Goal: Check status: Check status

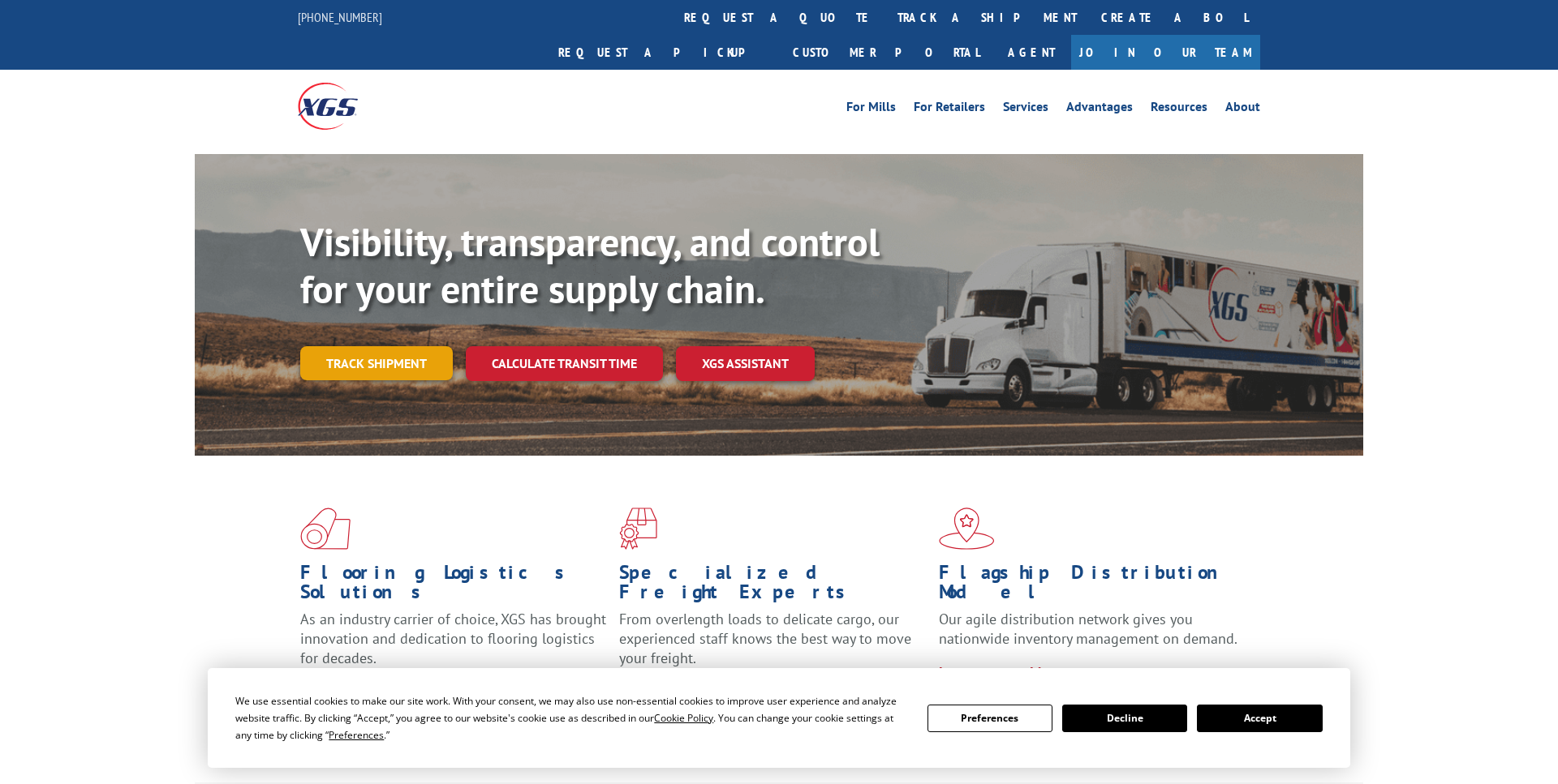
click at [402, 346] on link "Track shipment" at bounding box center [377, 362] width 153 height 34
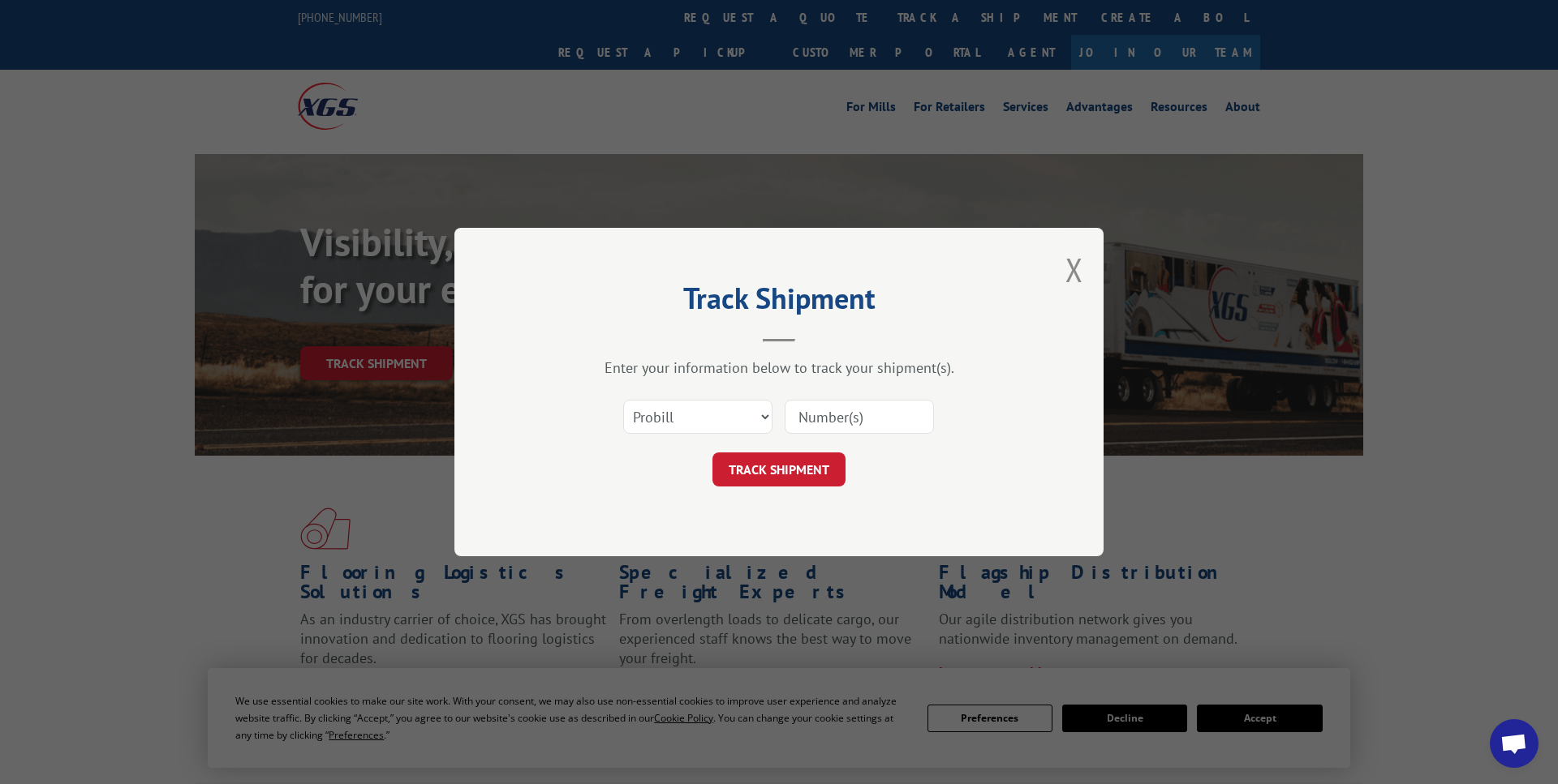
click at [816, 418] on input at bounding box center [859, 417] width 150 height 34
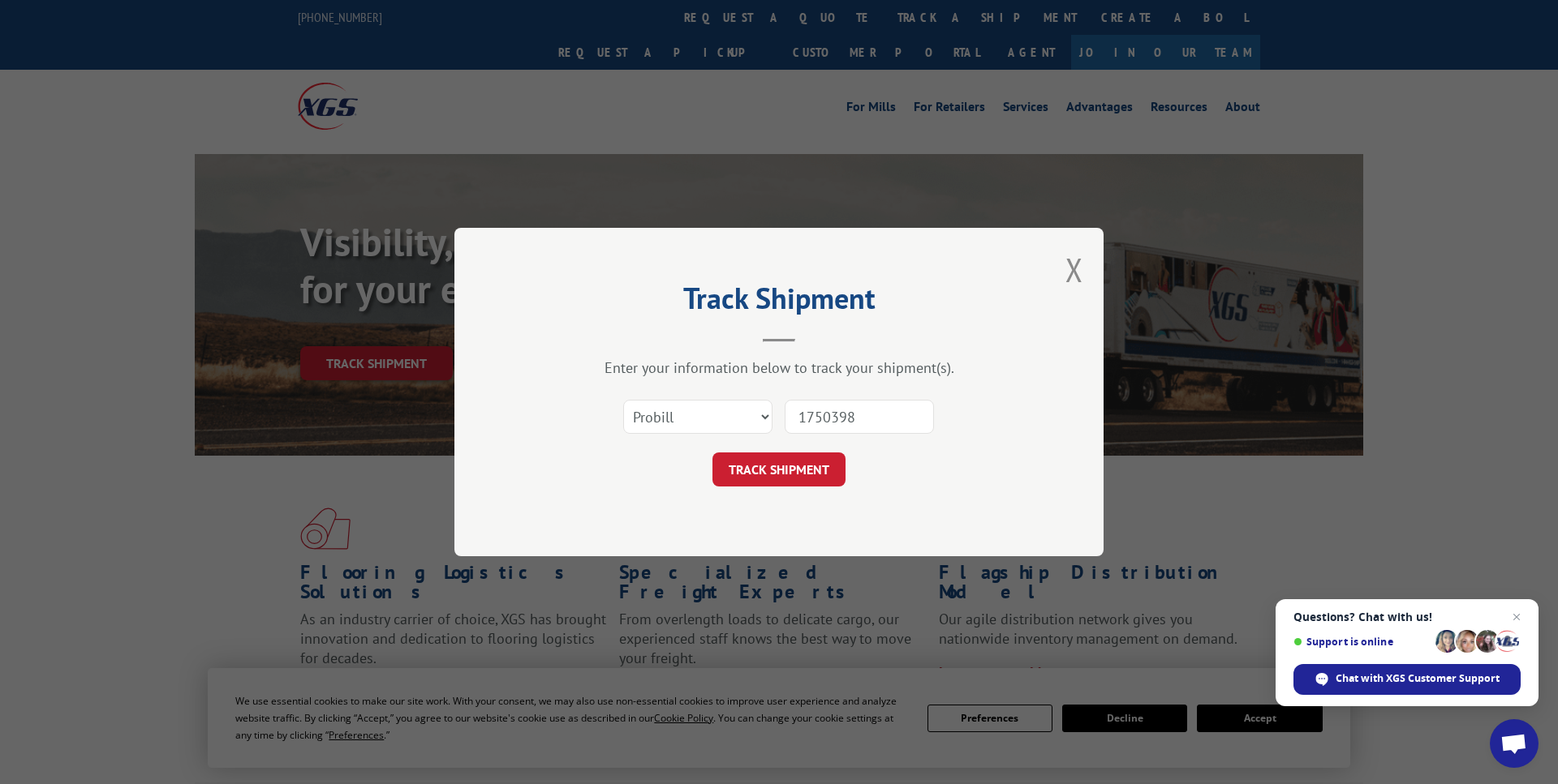
type input "17503983"
click button "TRACK SHIPMENT" at bounding box center [779, 469] width 133 height 34
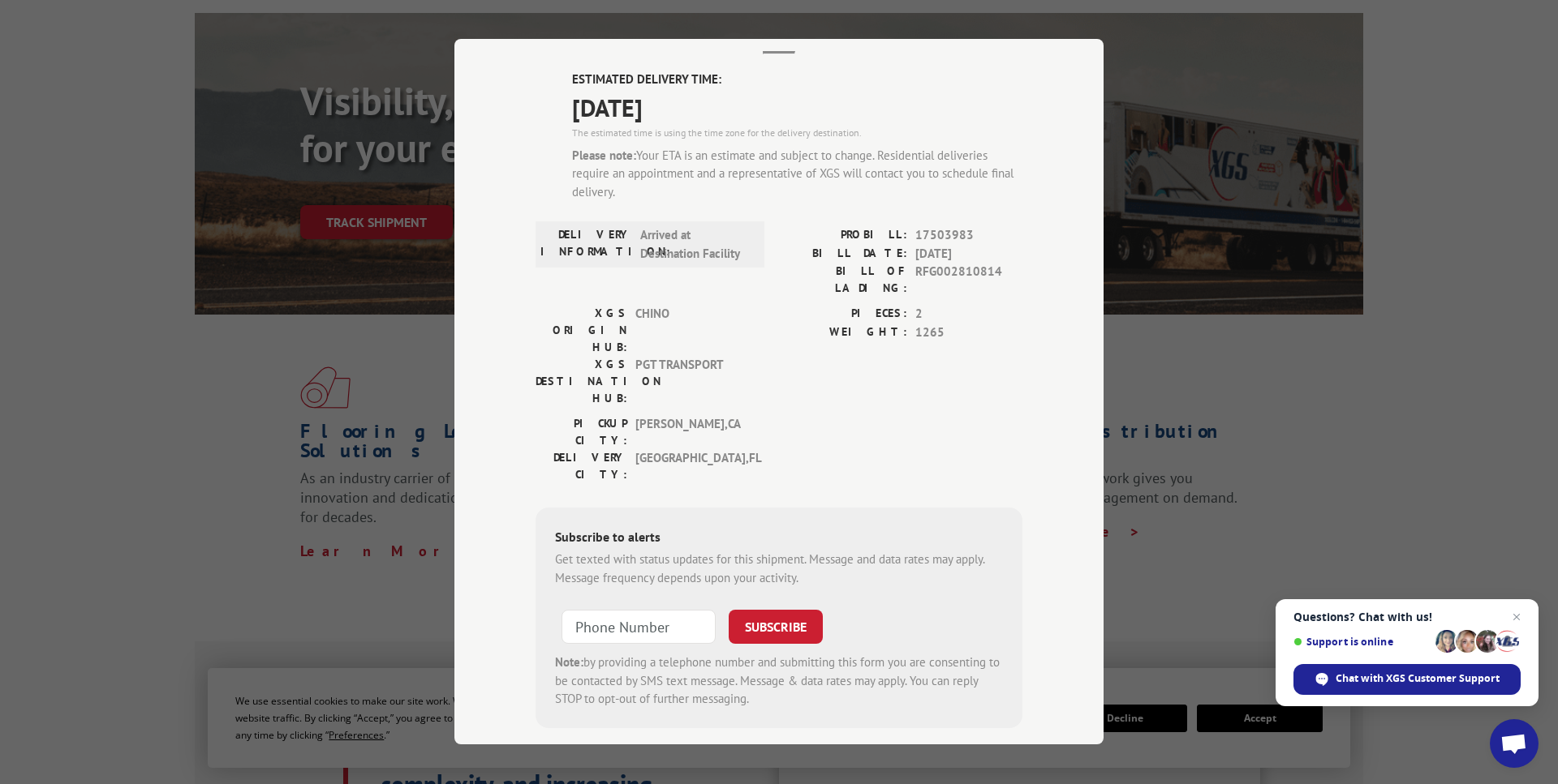
scroll to position [143, 0]
click at [691, 610] on input "+1 (___) ___-____" at bounding box center [639, 626] width 155 height 34
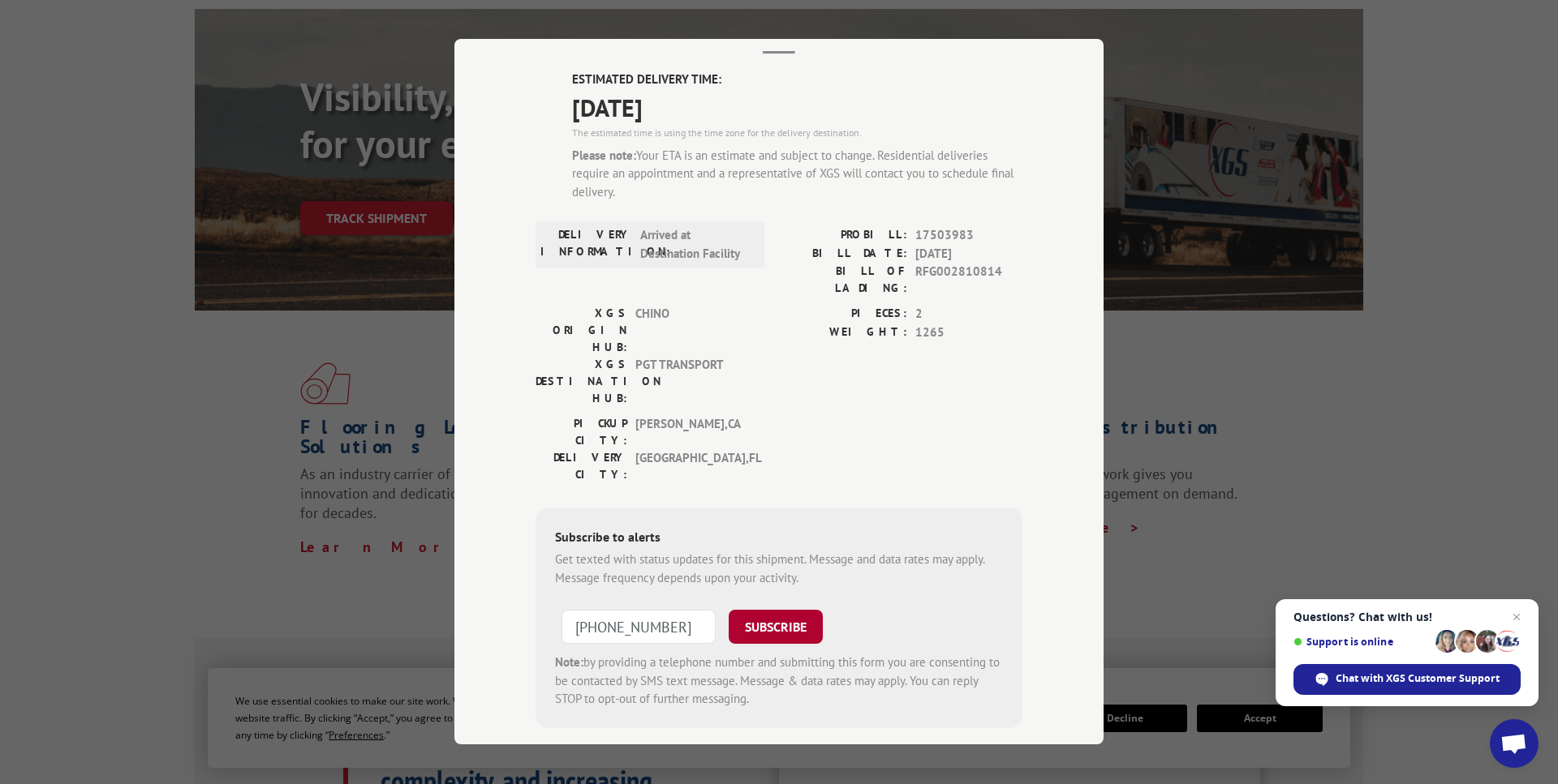
type input "+1 (954) 260-1816"
click at [756, 610] on button "SUBSCRIBE" at bounding box center [775, 626] width 94 height 34
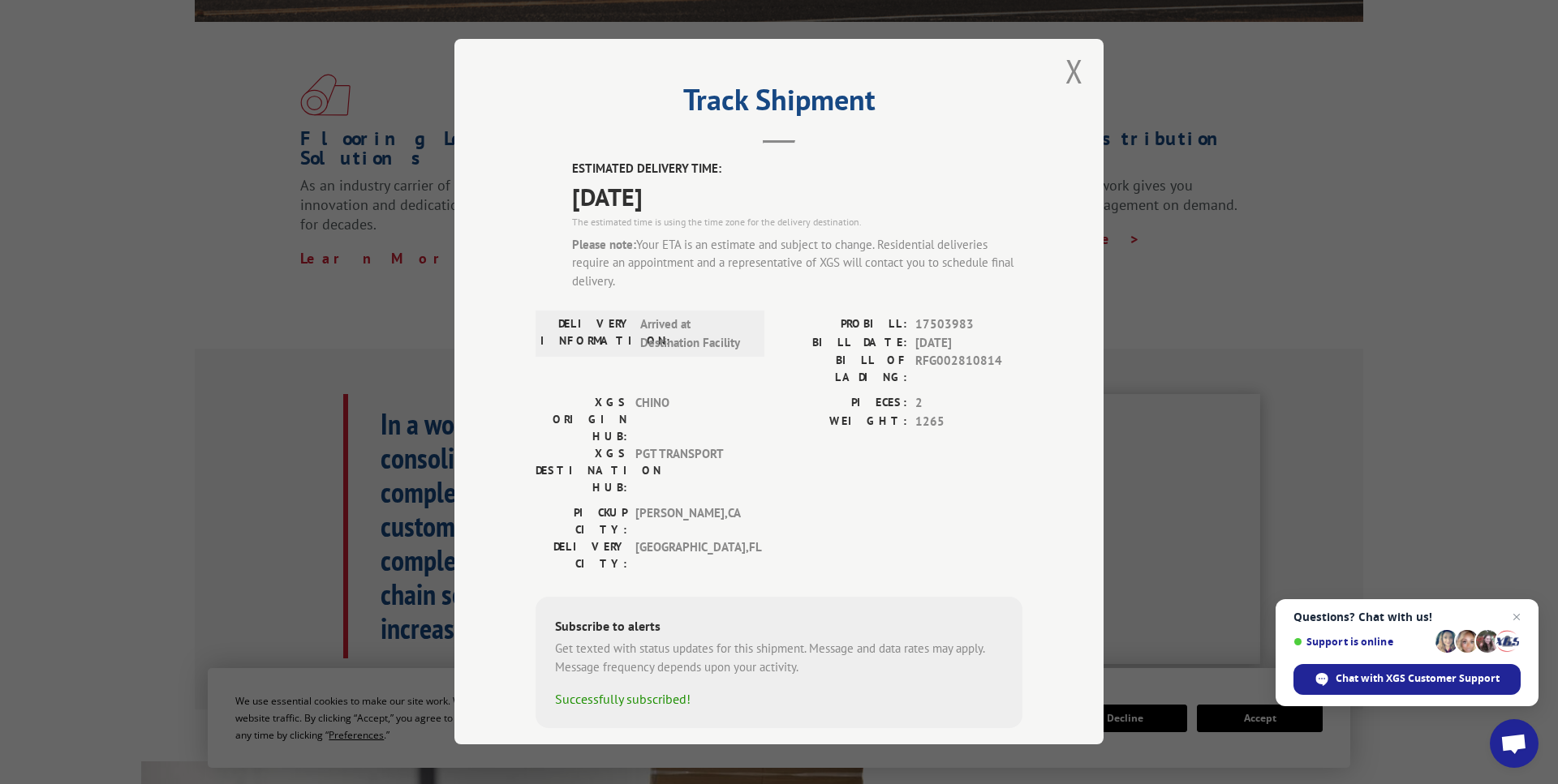
scroll to position [445, 0]
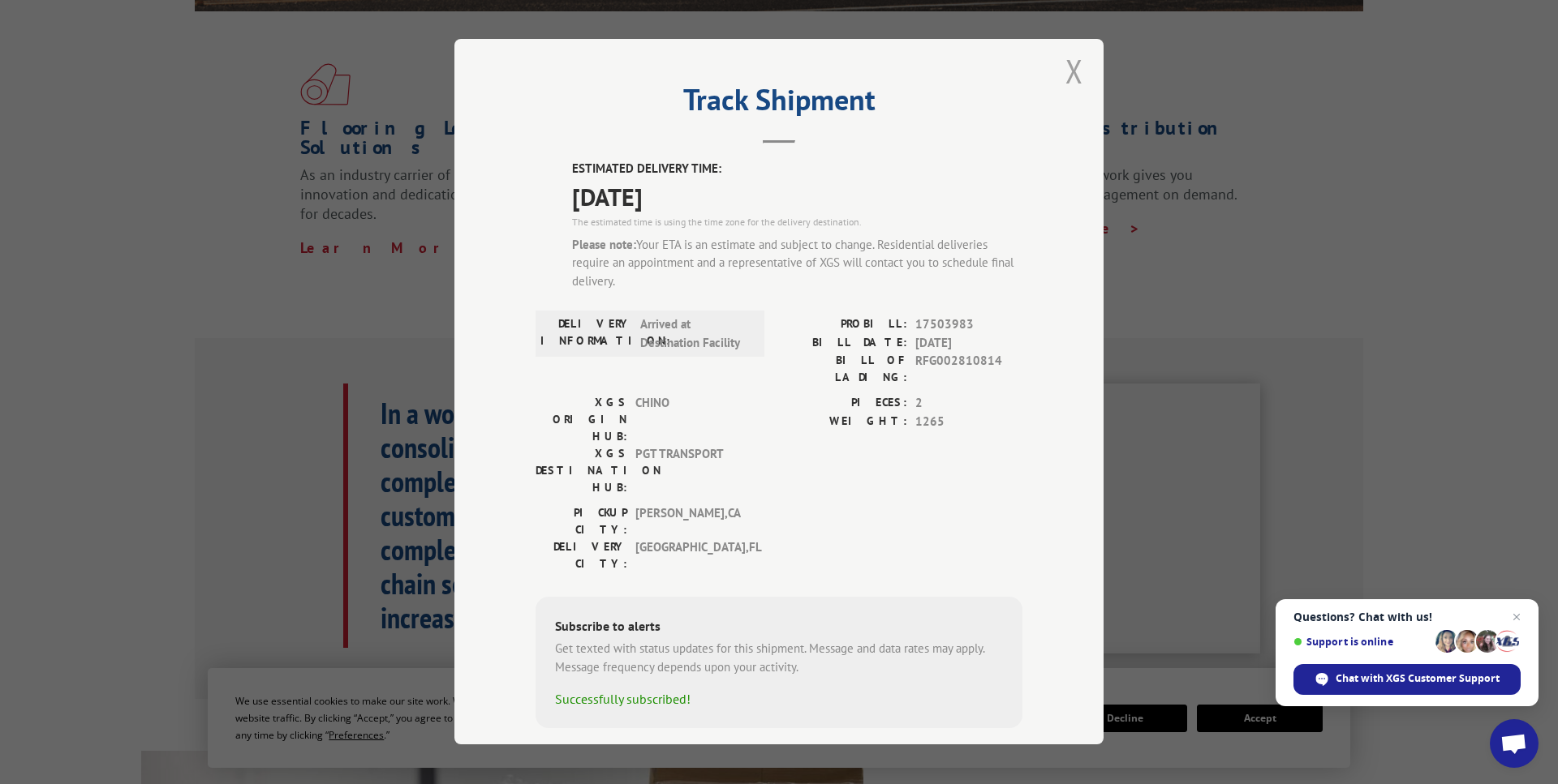
click at [1074, 67] on button "Close modal" at bounding box center [1075, 71] width 18 height 43
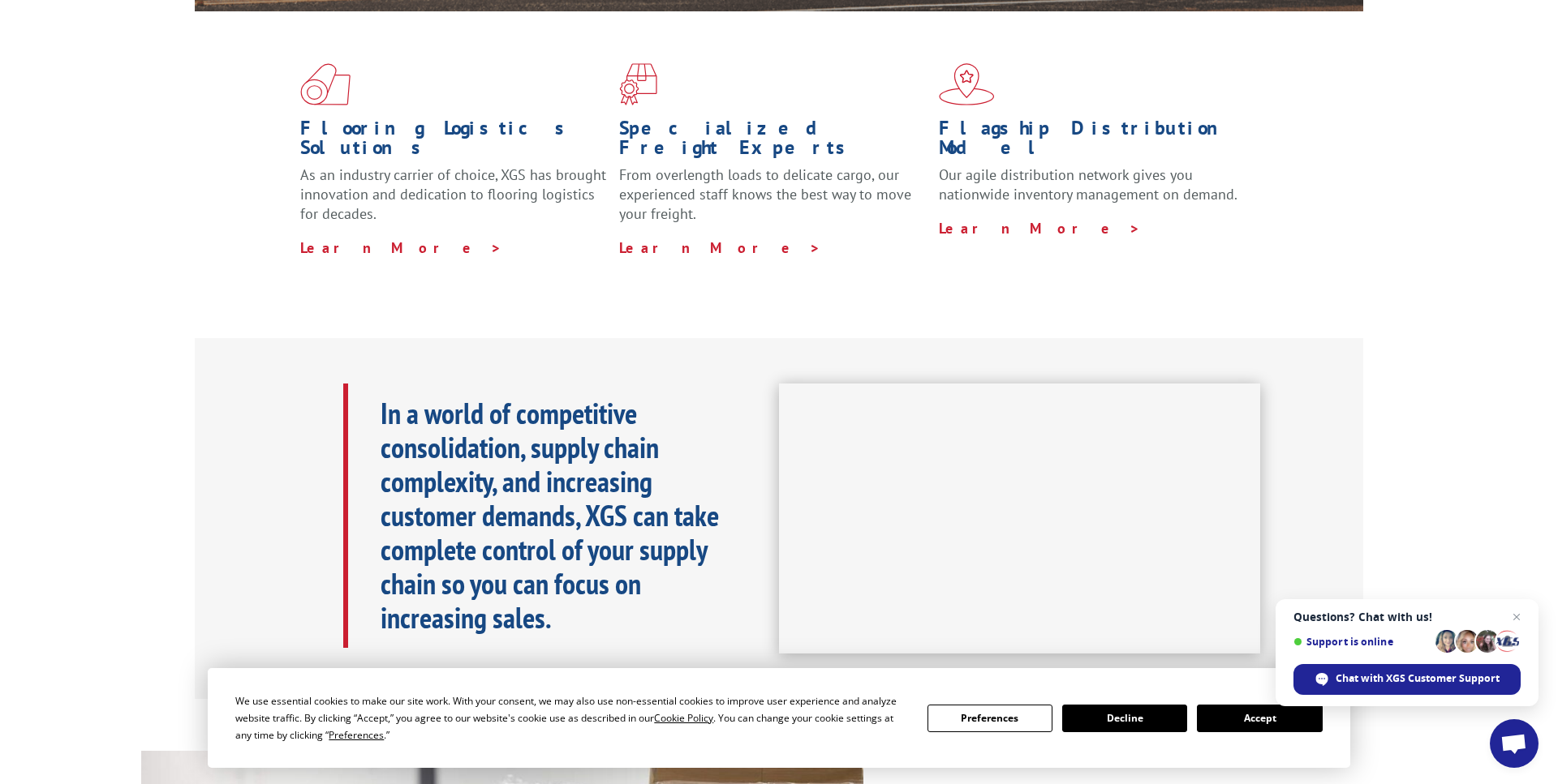
scroll to position [0, 0]
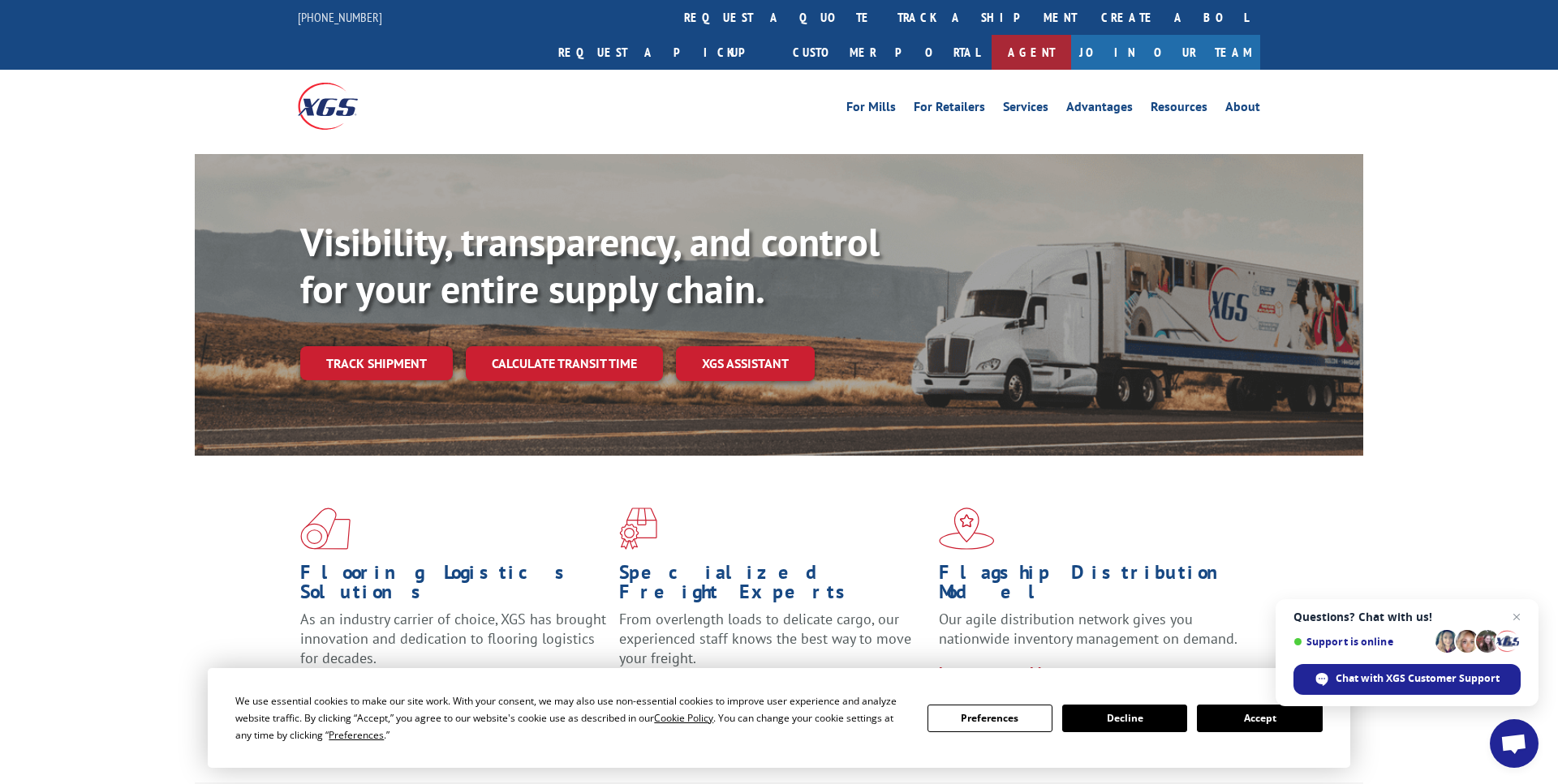
click at [1071, 35] on link "Agent" at bounding box center [1031, 52] width 80 height 35
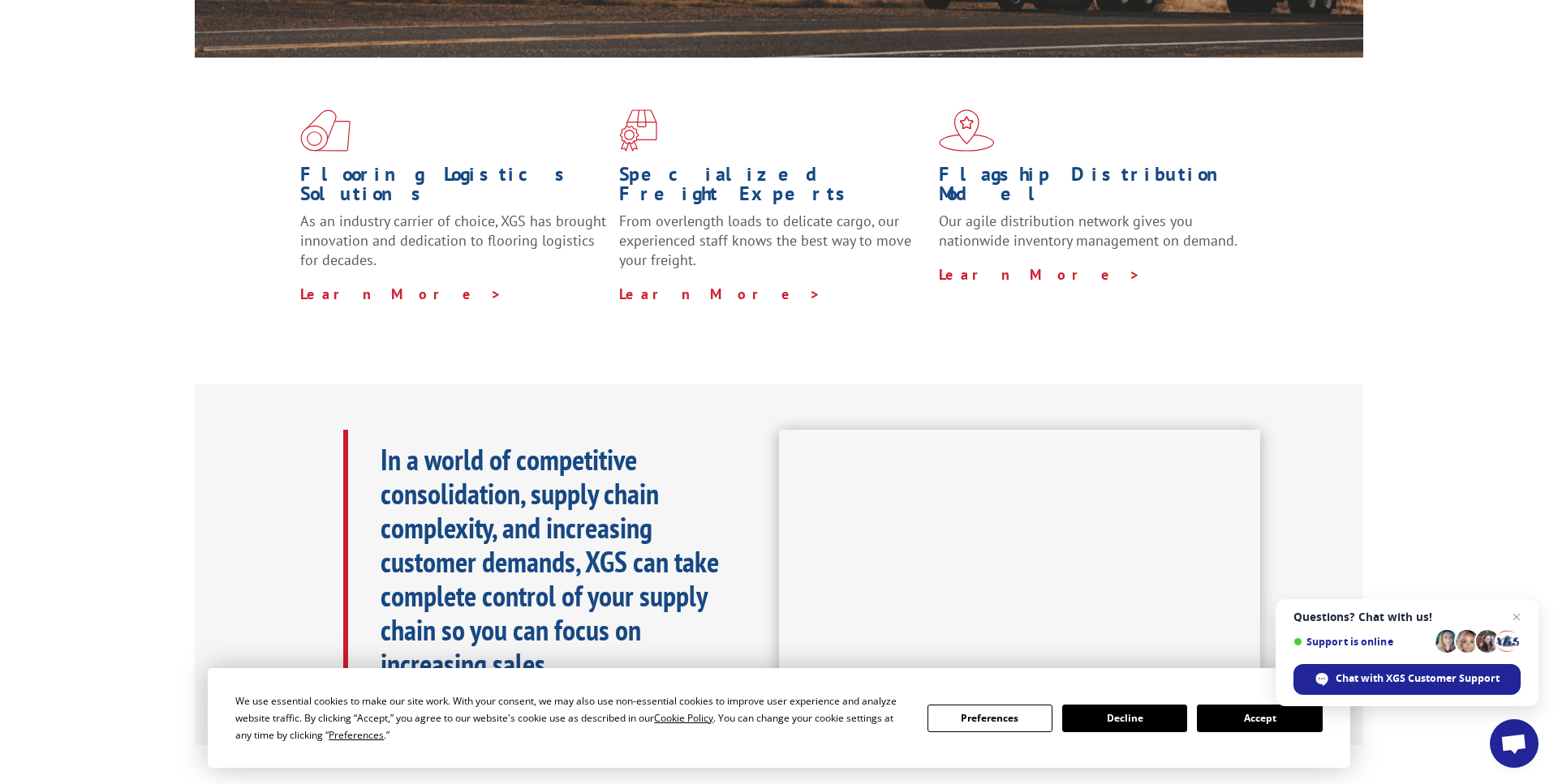
scroll to position [403, 0]
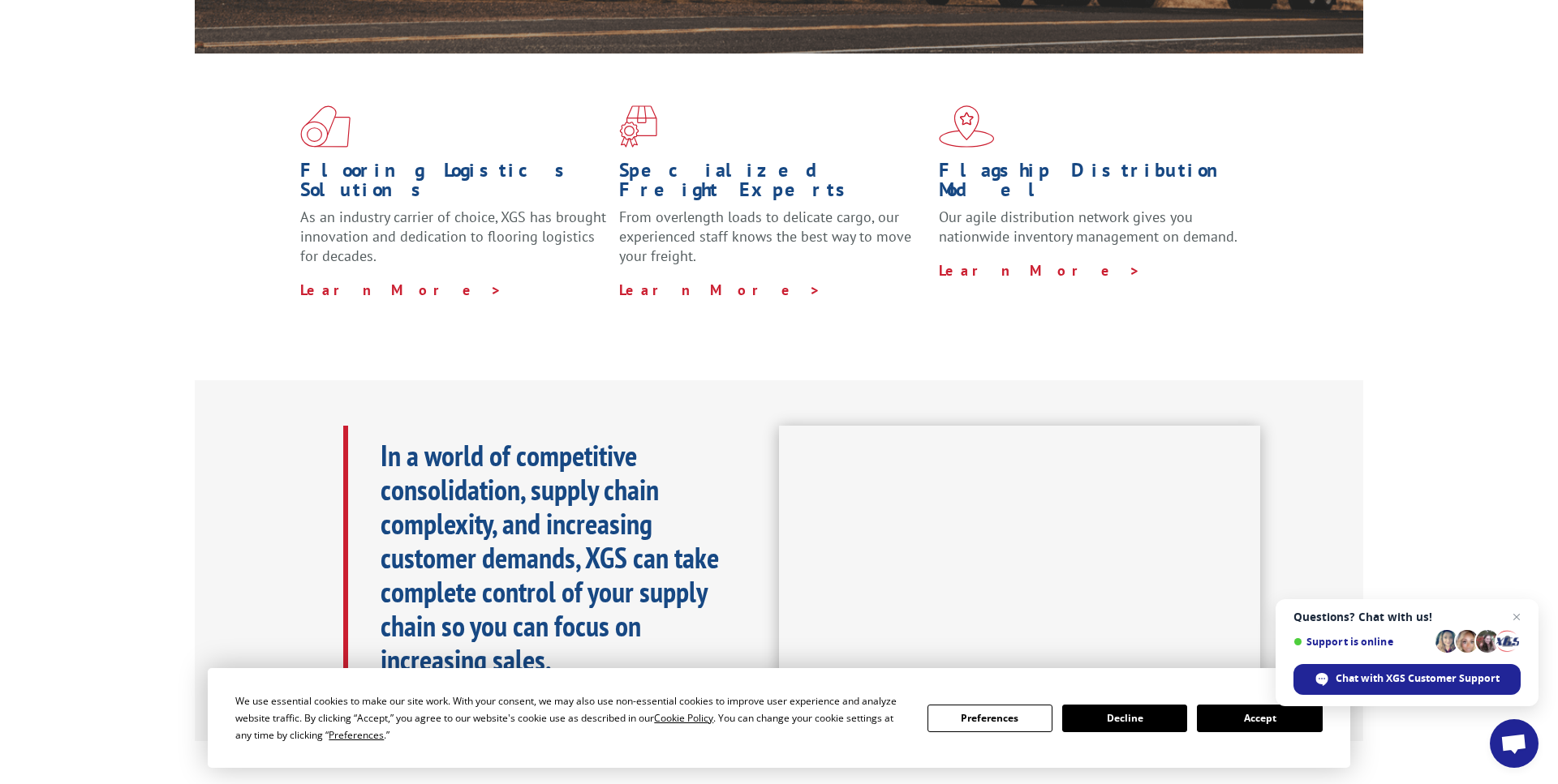
drag, startPoint x: 1251, startPoint y: 717, endPoint x: 1239, endPoint y: 708, distance: 15.0
click at [1251, 717] on button "Accept" at bounding box center [1260, 719] width 125 height 28
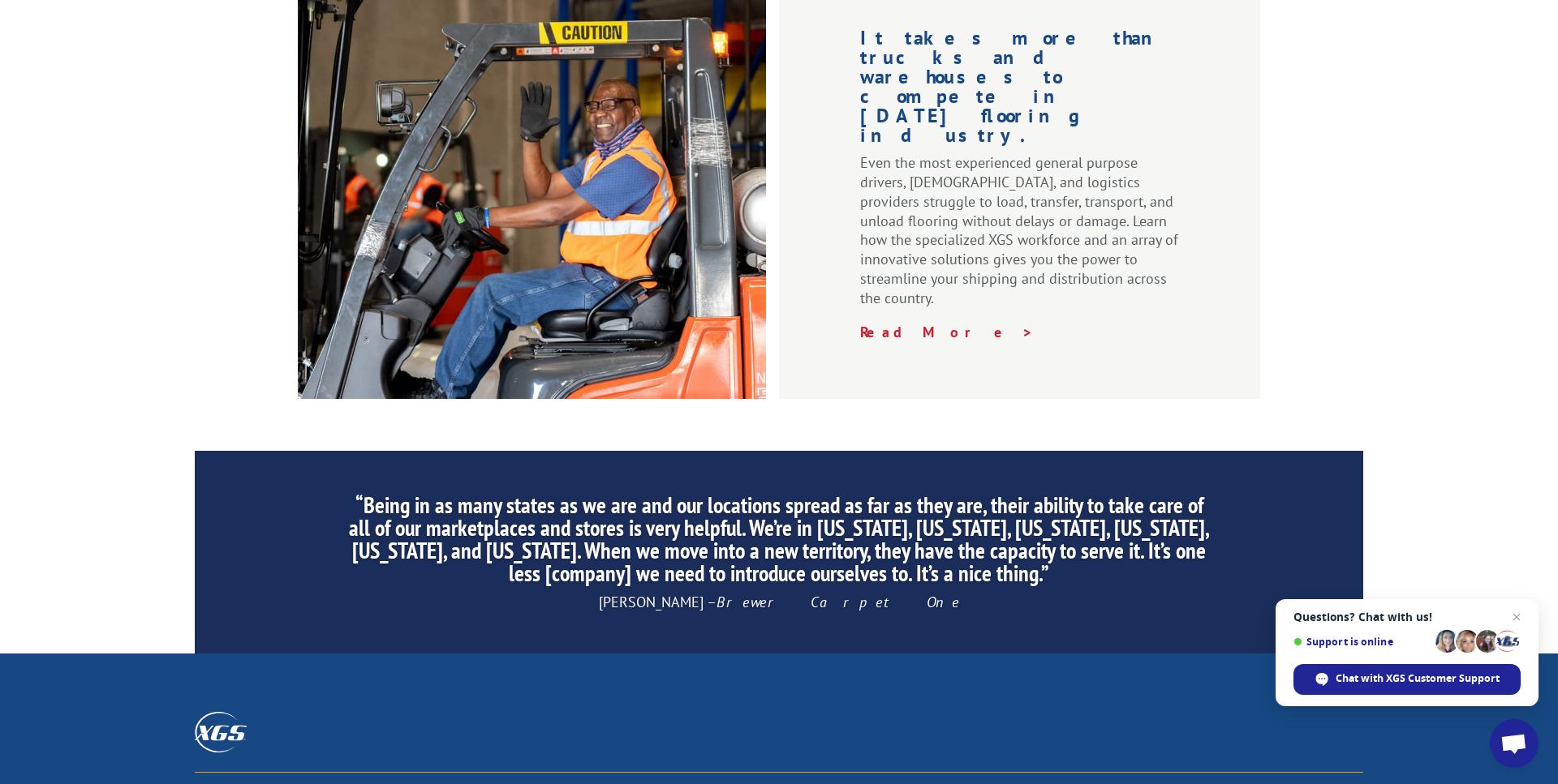
scroll to position [2185, 0]
